Goal: Communication & Community: Answer question/provide support

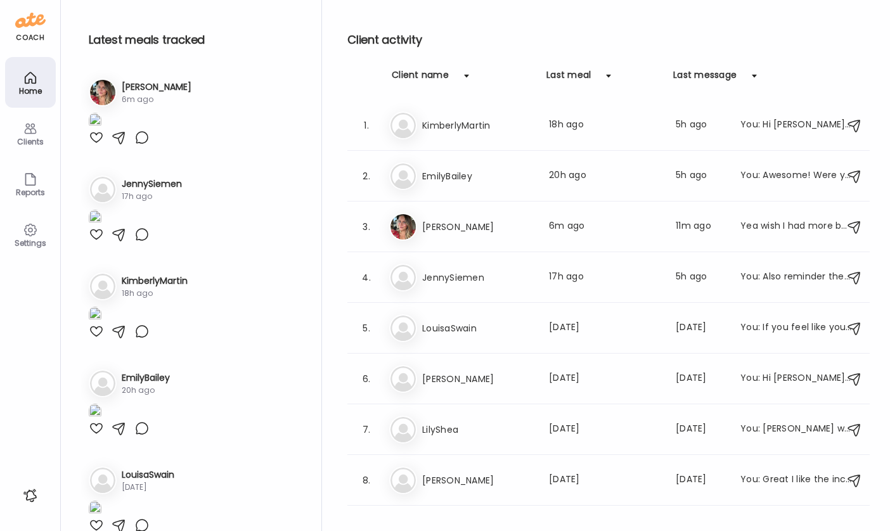
scroll to position [1078, 0]
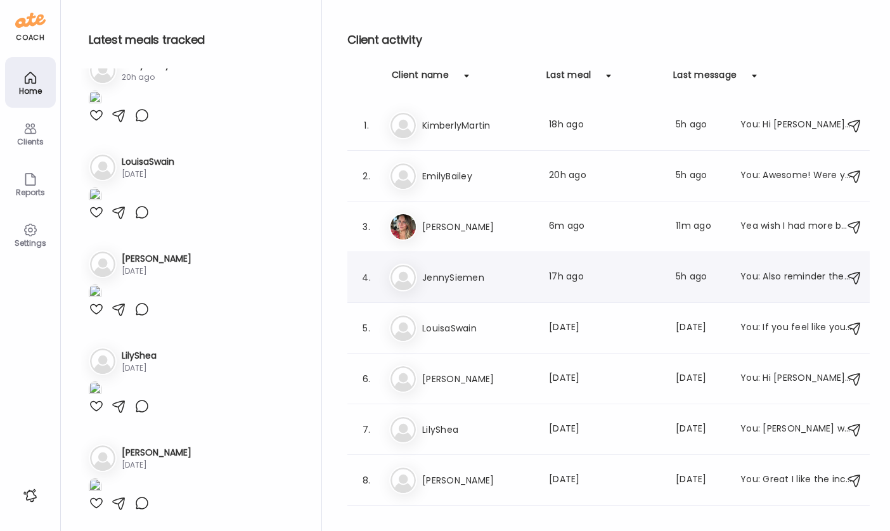
click at [456, 278] on h3 "JennySiemen" at bounding box center [478, 277] width 112 height 15
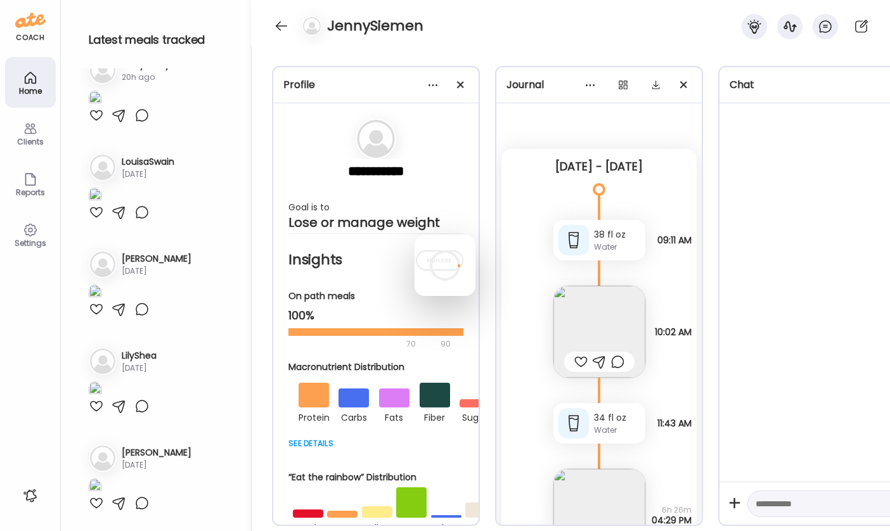
scroll to position [0, 0]
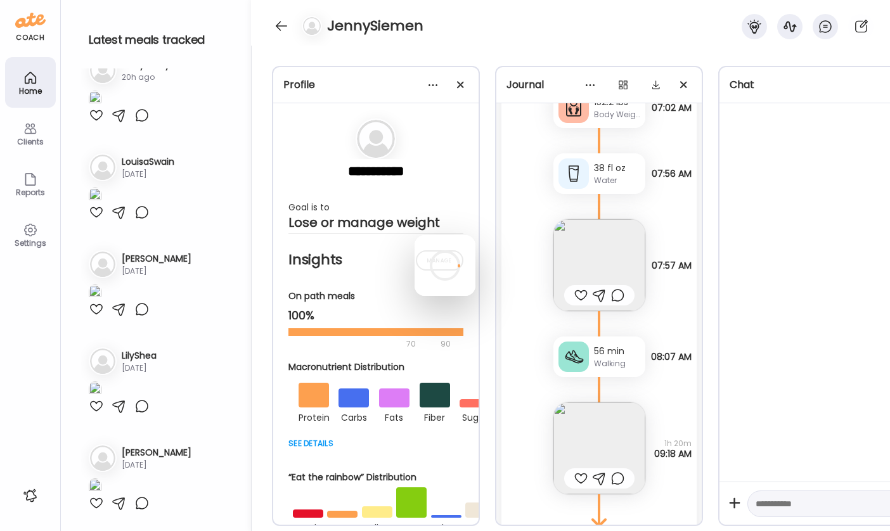
click at [456, 278] on icon at bounding box center [445, 266] width 38 height 38
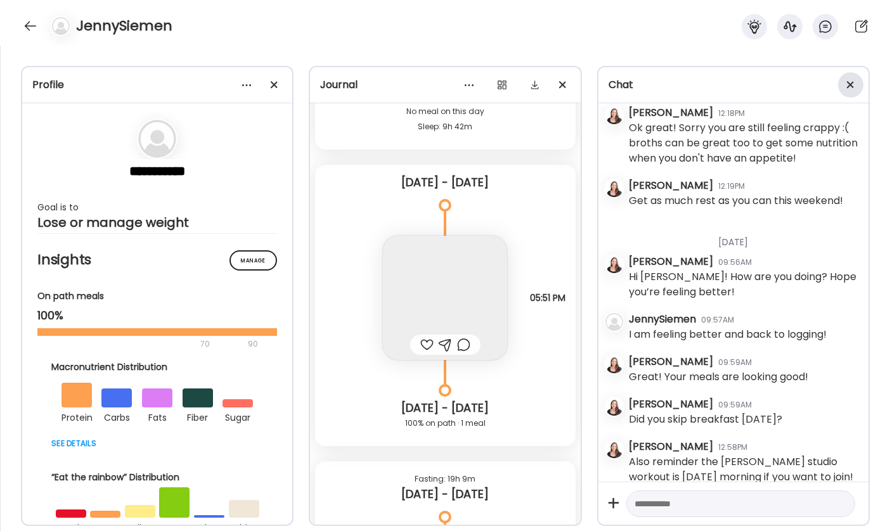
scroll to position [7031, 0]
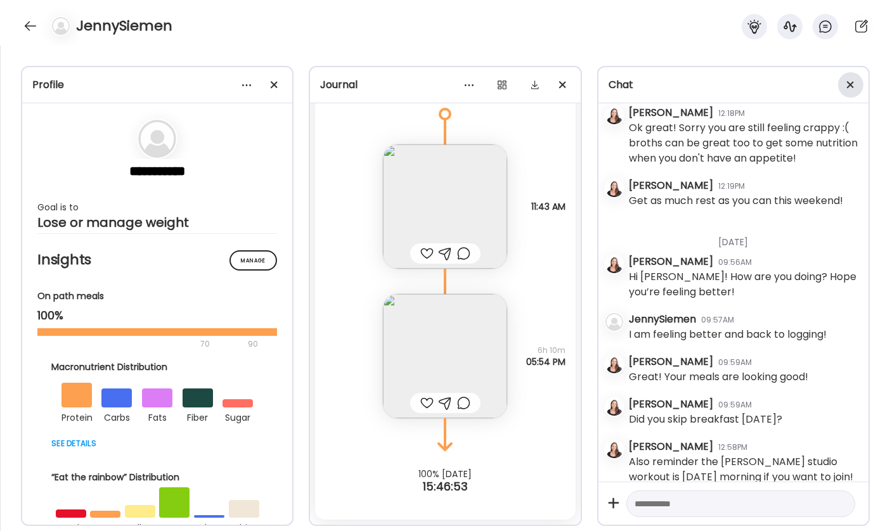
click at [851, 82] on span at bounding box center [850, 84] width 7 height 7
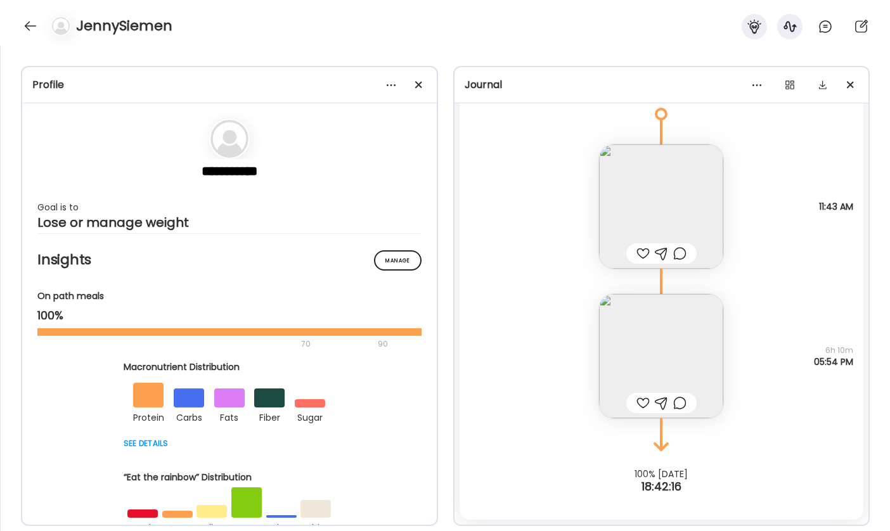
click at [34, 27] on div at bounding box center [30, 26] width 20 height 20
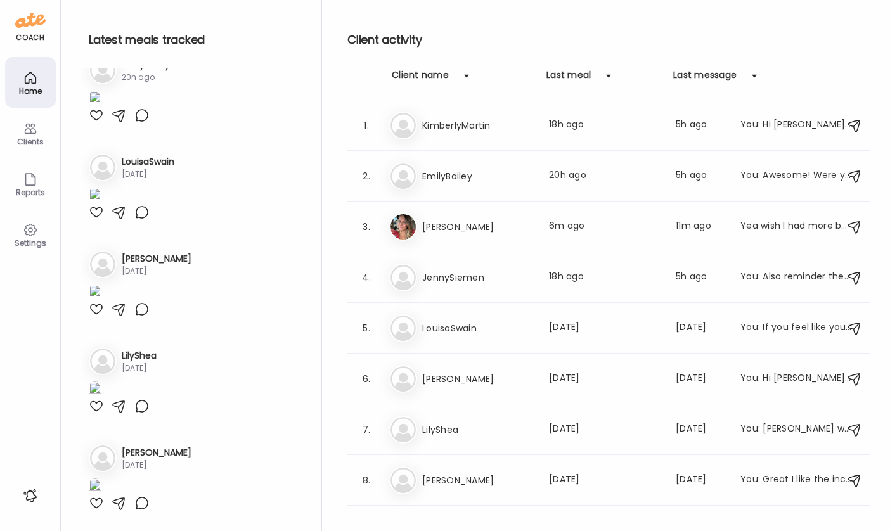
scroll to position [1078, 0]
click at [455, 131] on h3 "KimberlyMartin" at bounding box center [478, 125] width 112 height 15
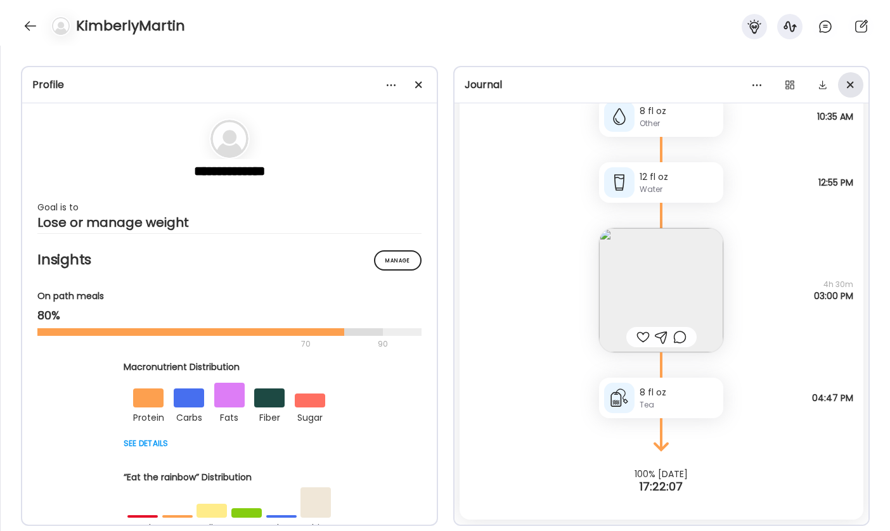
scroll to position [47799, 0]
click at [816, 30] on div at bounding box center [825, 26] width 25 height 25
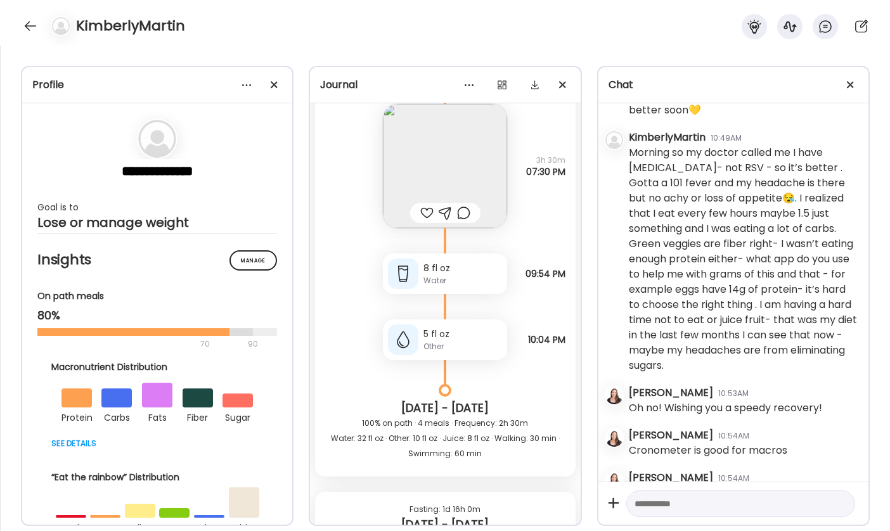
scroll to position [5686, 0]
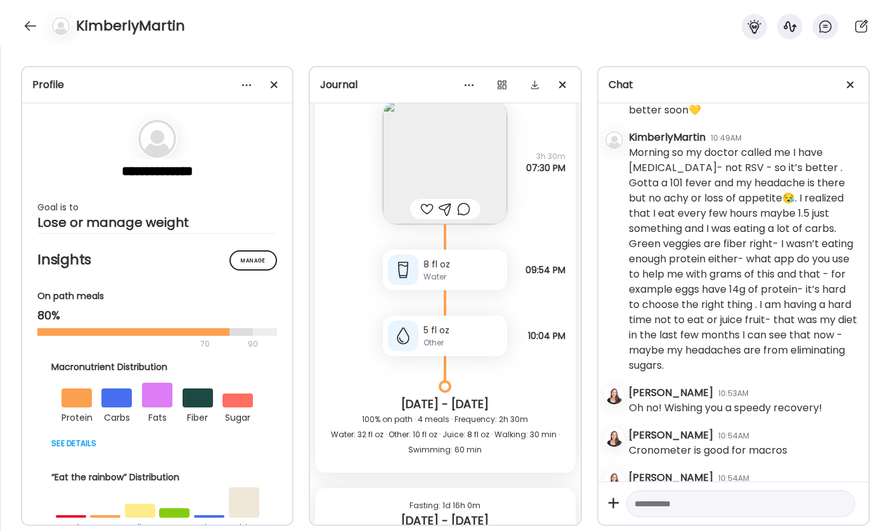
click at [442, 182] on img at bounding box center [445, 162] width 124 height 124
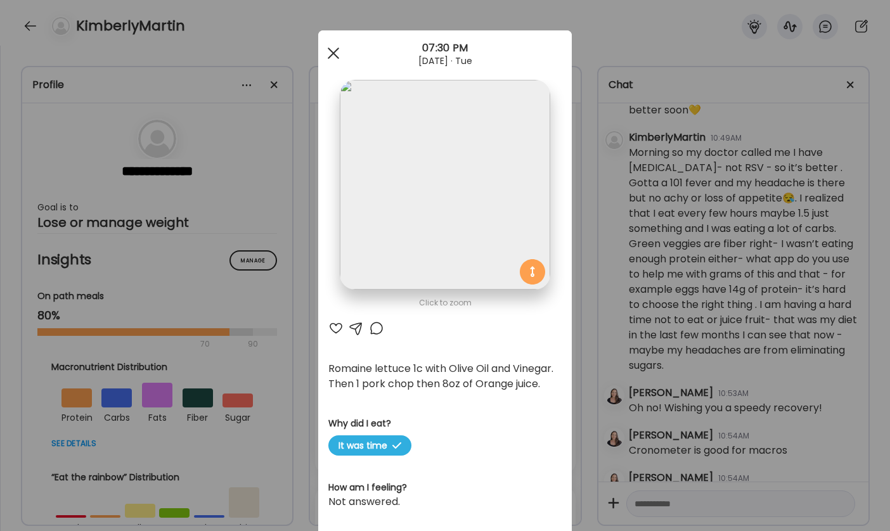
click at [328, 56] on span at bounding box center [333, 53] width 11 height 11
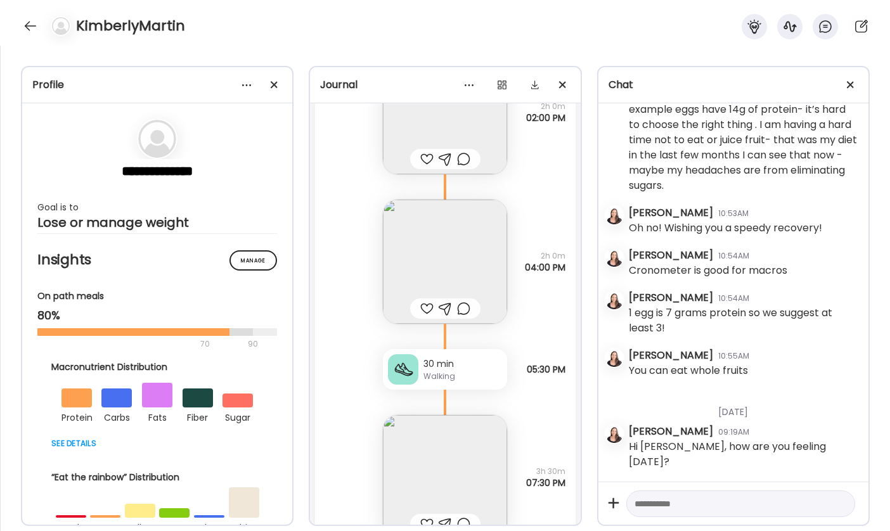
scroll to position [5345, 0]
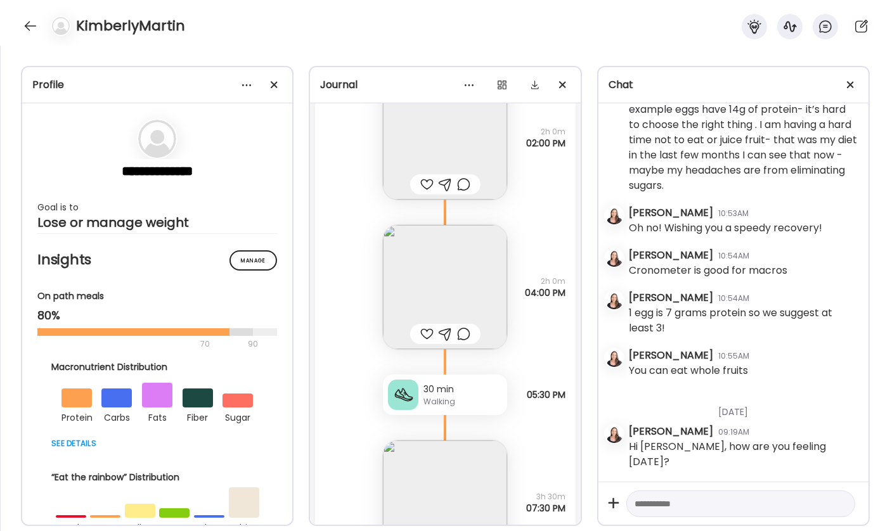
click at [423, 292] on img at bounding box center [445, 287] width 124 height 124
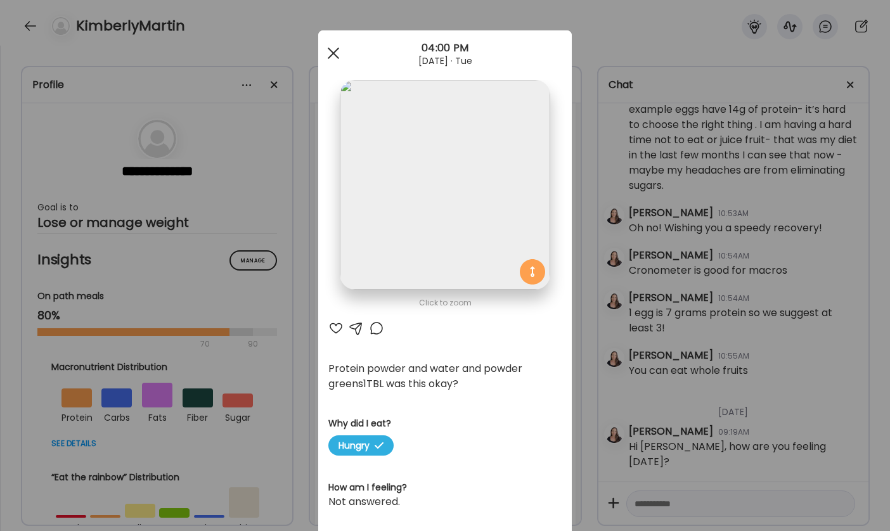
click at [323, 55] on div at bounding box center [333, 53] width 25 height 25
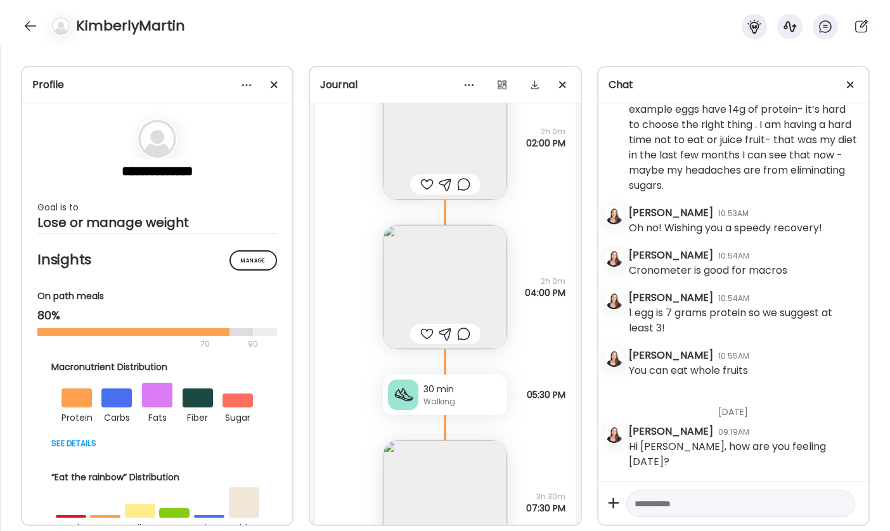
scroll to position [5055, 0]
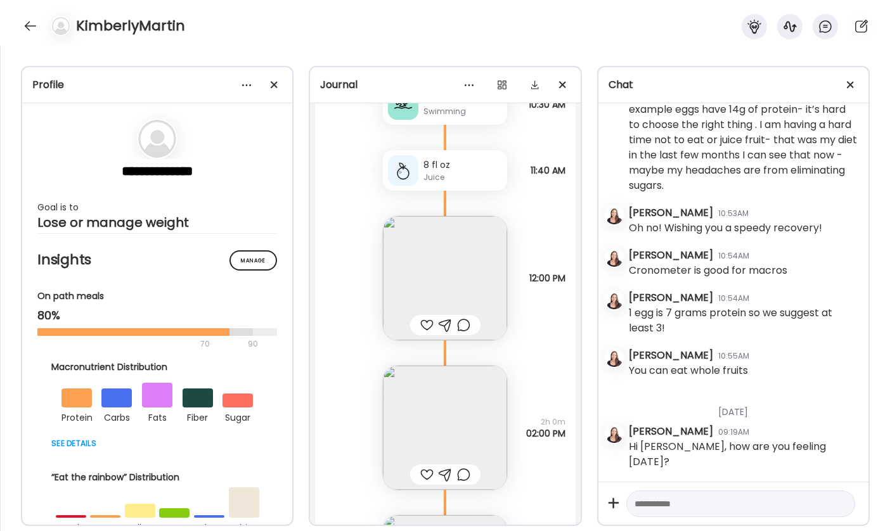
click at [457, 298] on img at bounding box center [445, 278] width 124 height 124
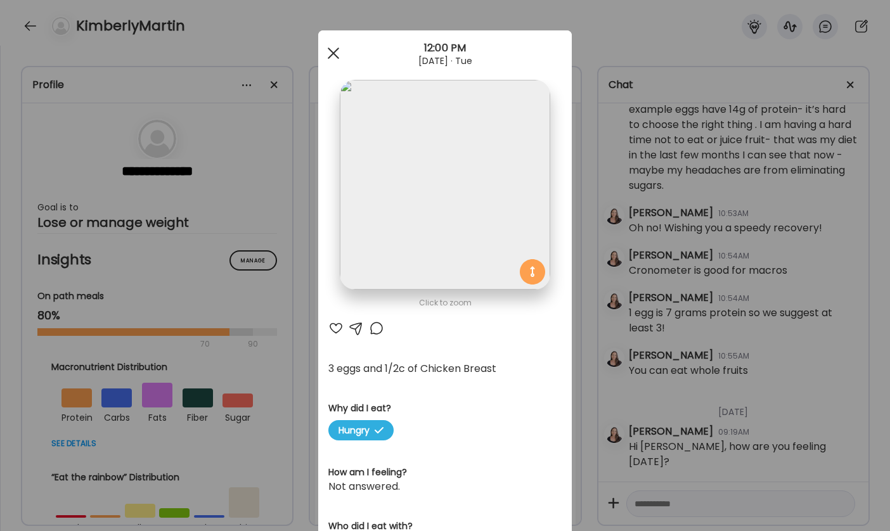
click at [321, 48] on div at bounding box center [333, 53] width 25 height 25
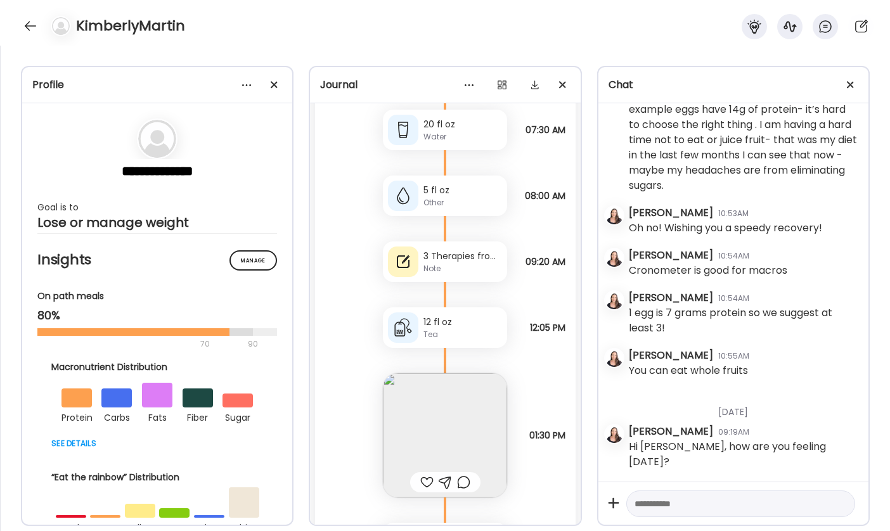
scroll to position [1561, 0]
click at [34, 25] on div at bounding box center [30, 26] width 20 height 20
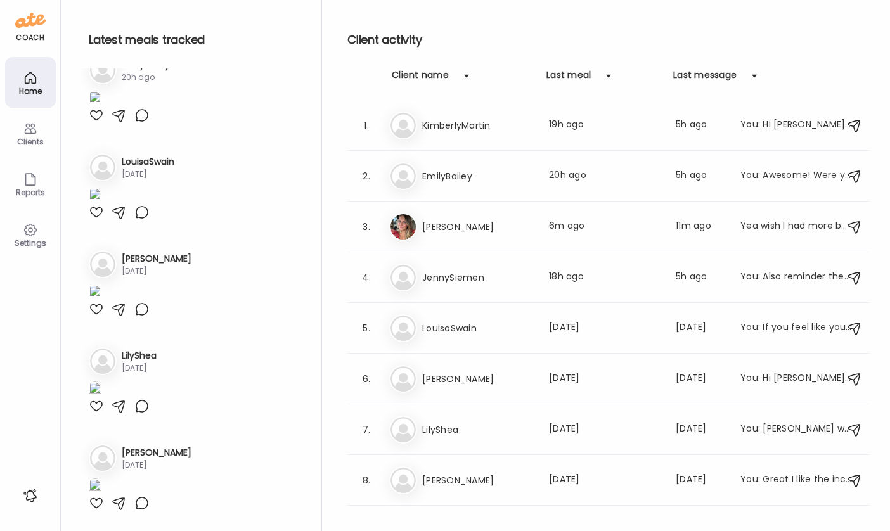
scroll to position [1078, 0]
click at [494, 179] on h3 "EmilyBailey" at bounding box center [478, 176] width 112 height 15
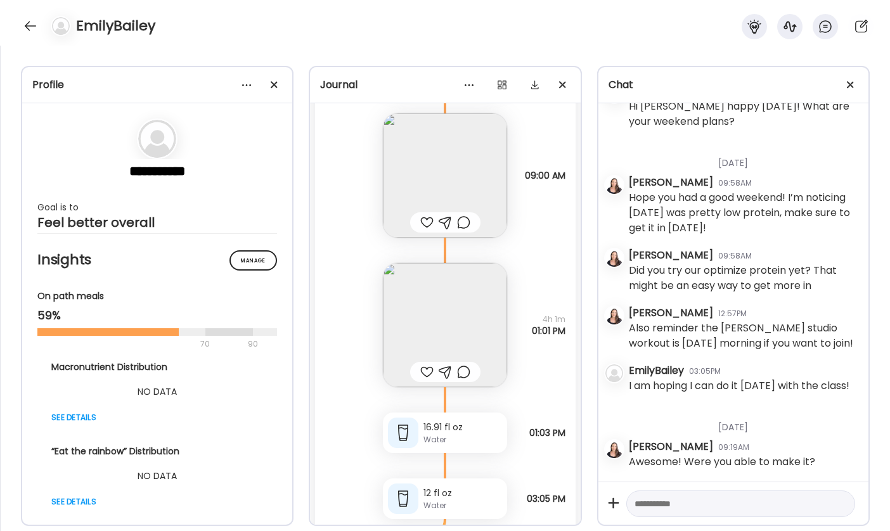
scroll to position [8735, 0]
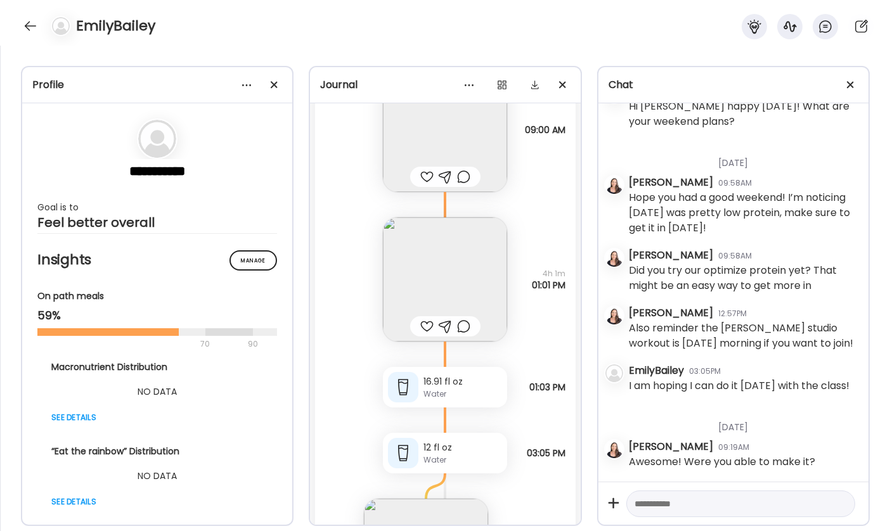
click at [443, 295] on img at bounding box center [445, 279] width 124 height 124
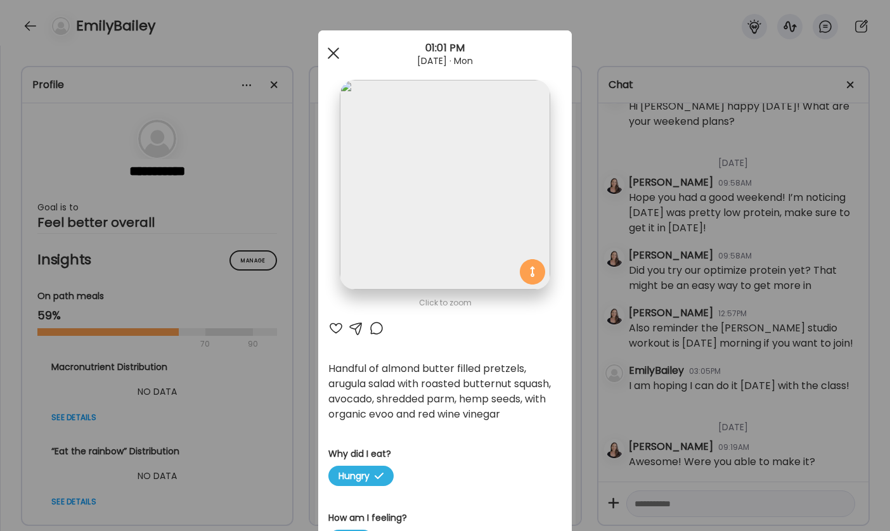
click at [328, 53] on span at bounding box center [333, 53] width 11 height 11
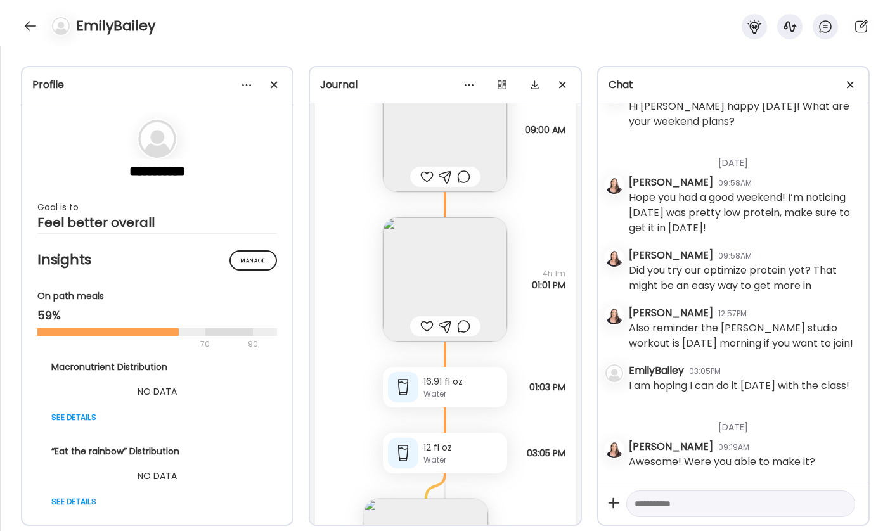
click at [447, 297] on img at bounding box center [445, 279] width 124 height 124
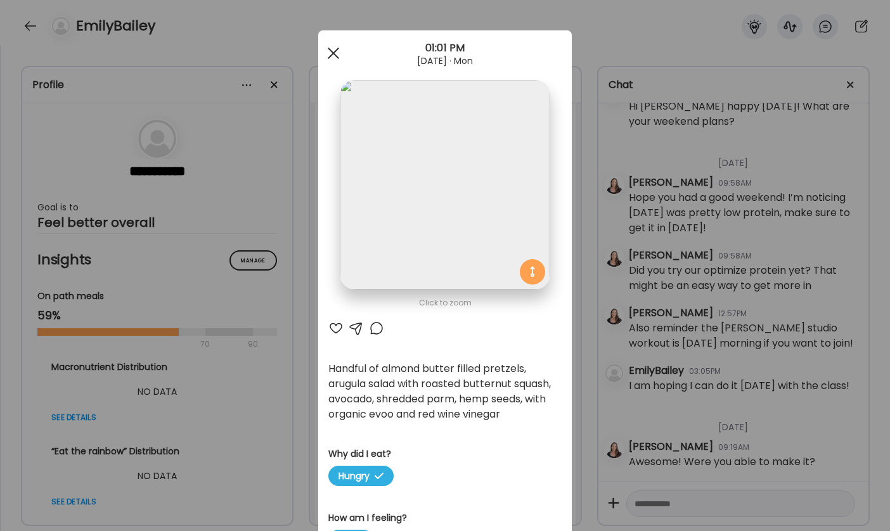
click at [329, 55] on span at bounding box center [333, 53] width 11 height 11
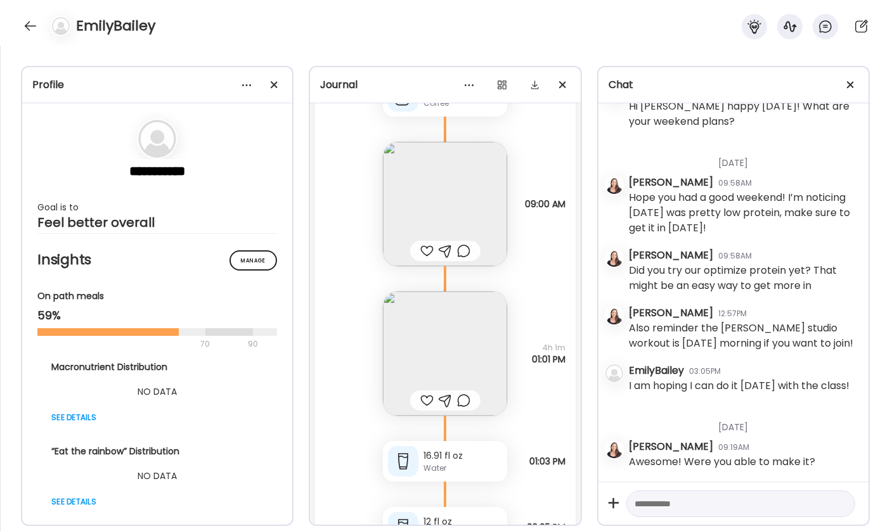
scroll to position [8705, 0]
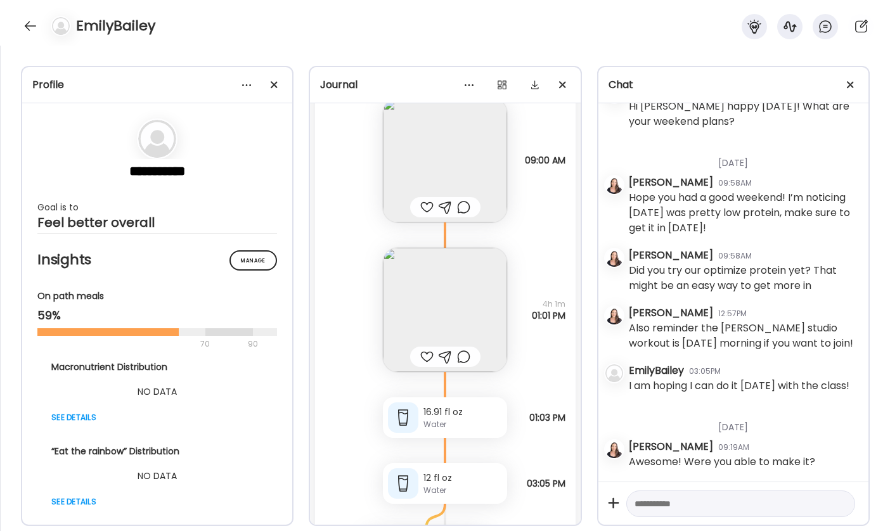
click at [706, 496] on textarea at bounding box center [730, 503] width 190 height 15
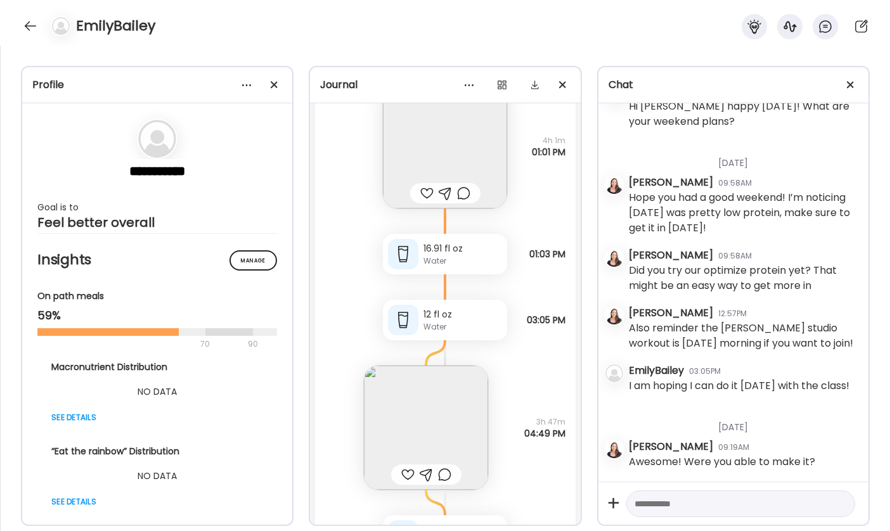
scroll to position [9021, 0]
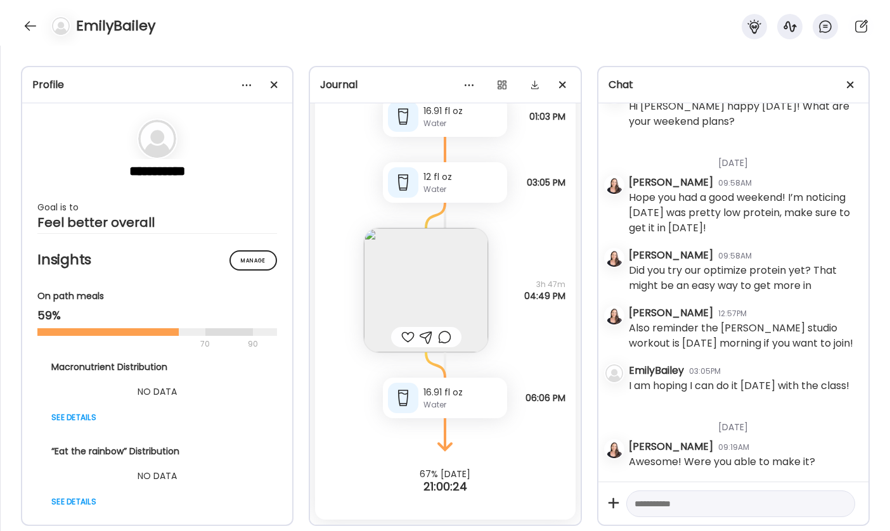
click at [655, 508] on textarea at bounding box center [730, 503] width 190 height 15
click at [798, 511] on textarea "**********" at bounding box center [730, 503] width 190 height 15
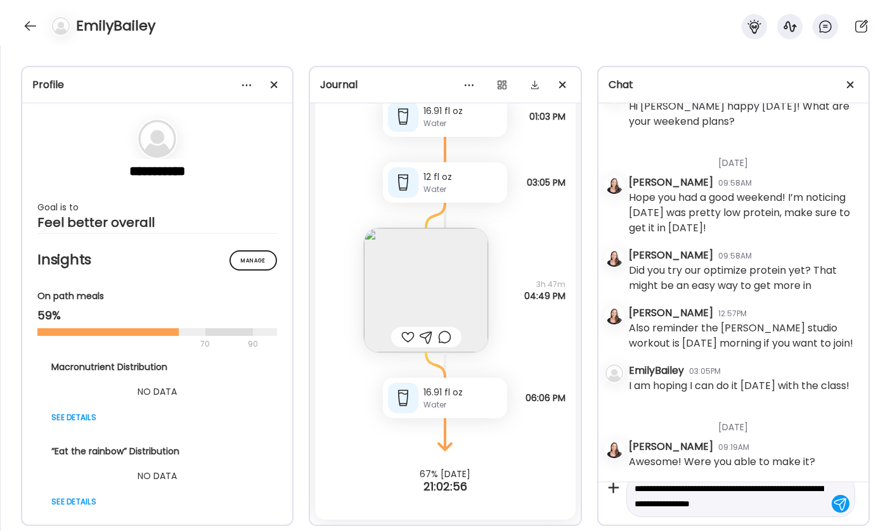
click at [773, 515] on div "**********" at bounding box center [740, 496] width 229 height 42
click at [803, 506] on textarea "**********" at bounding box center [730, 496] width 190 height 30
click at [809, 502] on textarea "**********" at bounding box center [730, 496] width 190 height 30
type textarea "**********"
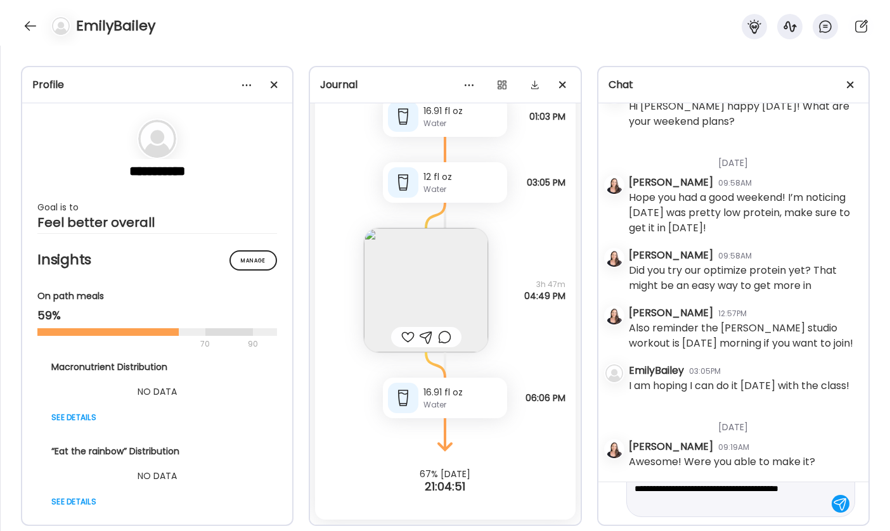
click at [832, 502] on div at bounding box center [841, 504] width 18 height 18
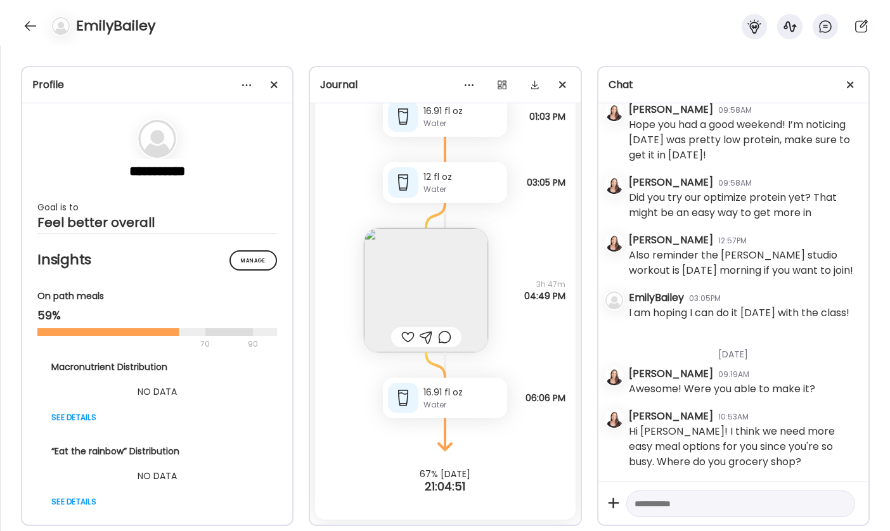
scroll to position [1180, 0]
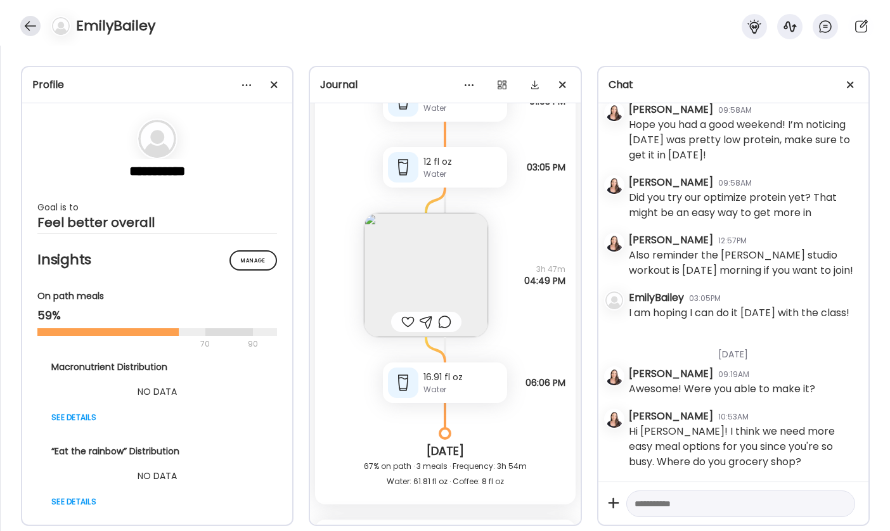
click at [23, 28] on div at bounding box center [30, 26] width 20 height 20
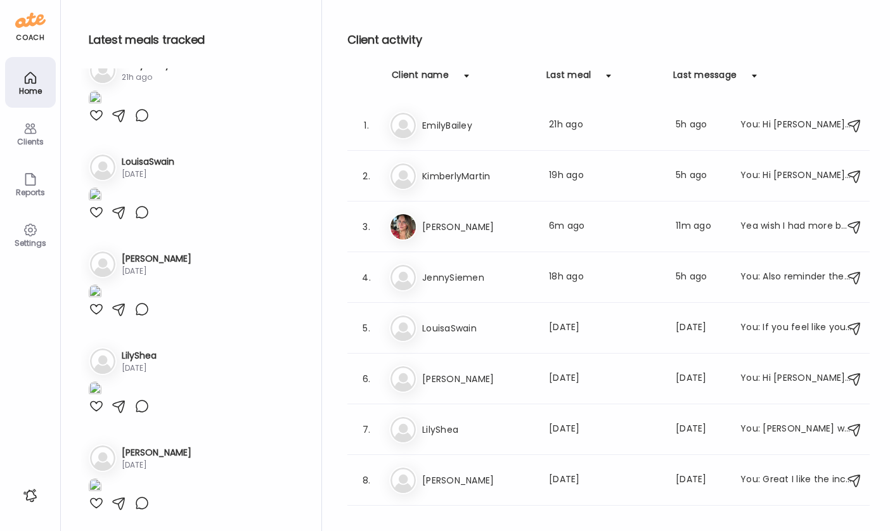
scroll to position [1078, 0]
click at [469, 126] on h3 "EmilyBailey" at bounding box center [478, 125] width 112 height 15
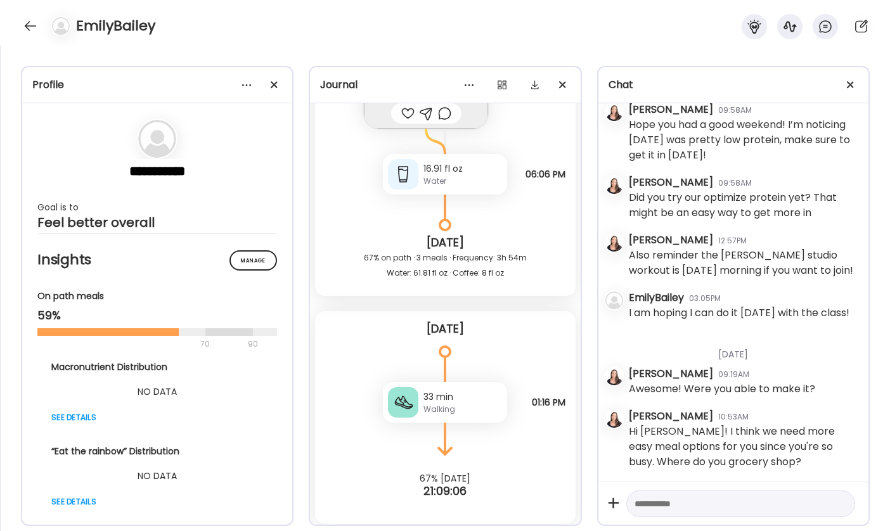
scroll to position [9249, 0]
